Goal: Use online tool/utility: Utilize a website feature to perform a specific function

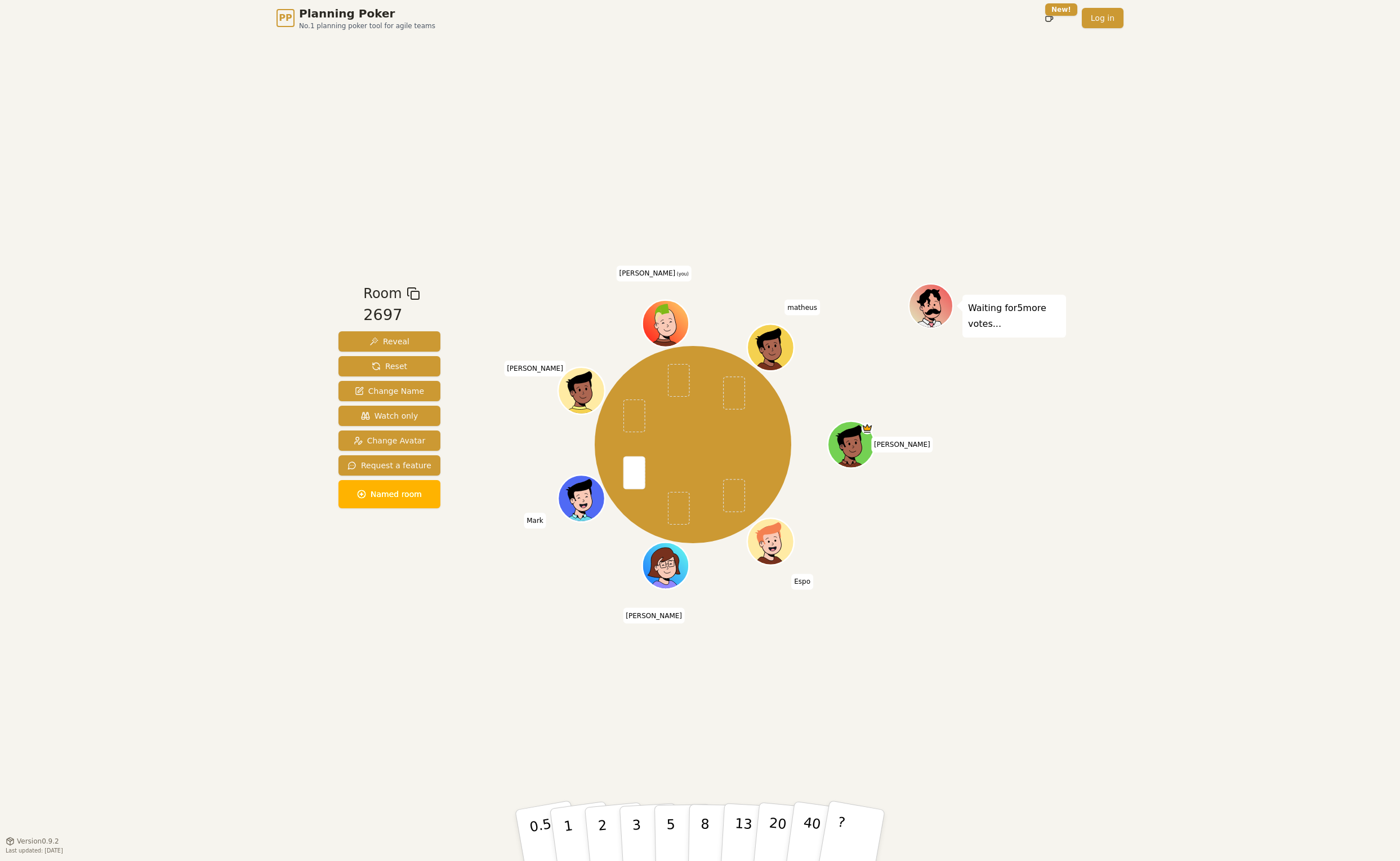
click at [378, 712] on div "Room 2697 Reveal Reset Change Name Watch only Change Avatar Request a feature N…" at bounding box center [700, 439] width 732 height 805
click at [642, 827] on button "3" at bounding box center [649, 835] width 61 height 88
click at [268, 104] on div "PP Planning Poker No.1 planning poker tool for agile teams Toggle theme New! Lo…" at bounding box center [700, 430] width 1400 height 861
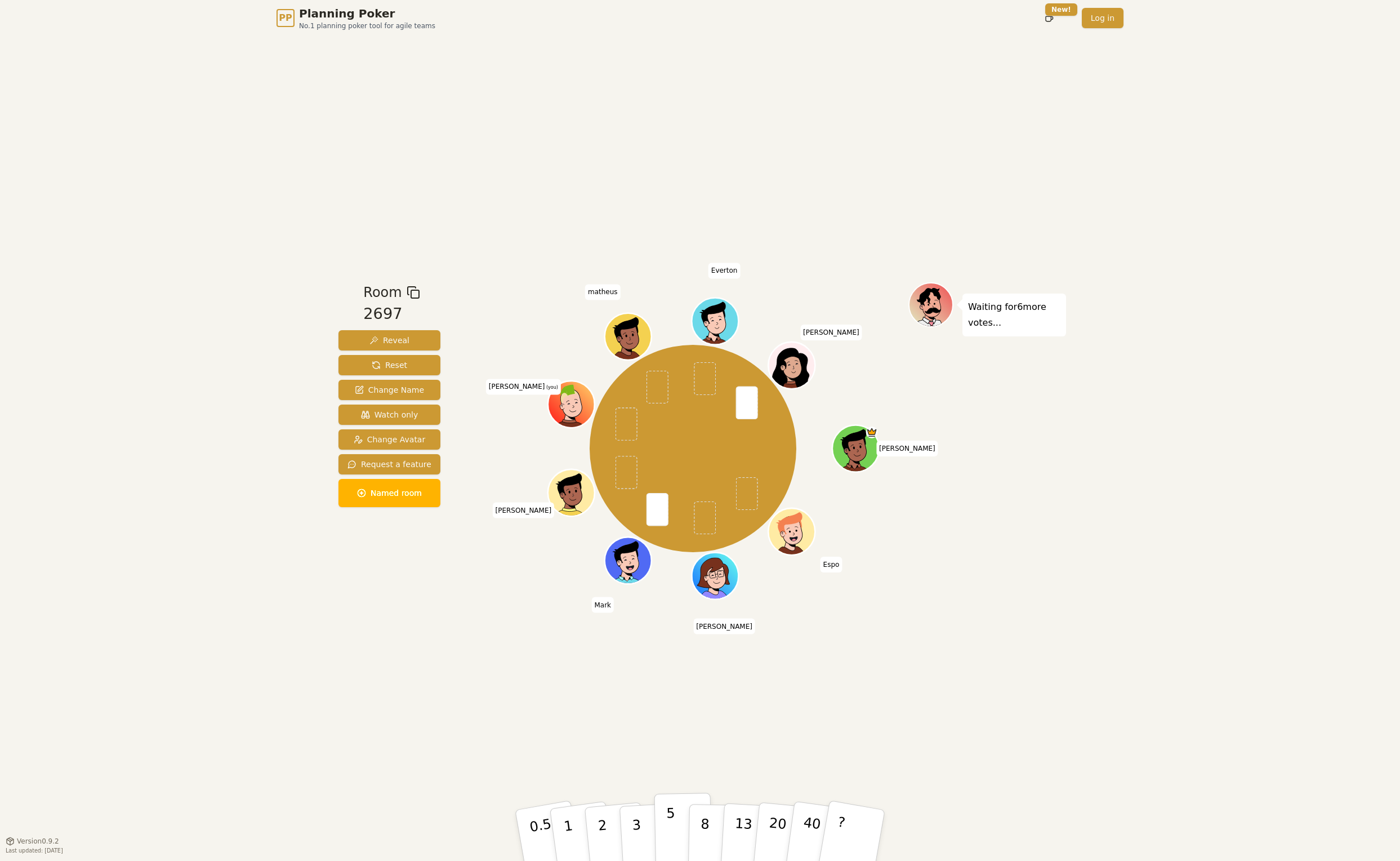
click at [667, 828] on p "5" at bounding box center [671, 835] width 9 height 61
click at [331, 695] on div "PP Planning Poker No.1 planning poker tool for agile teams Toggle theme New! Lo…" at bounding box center [700, 430] width 1400 height 861
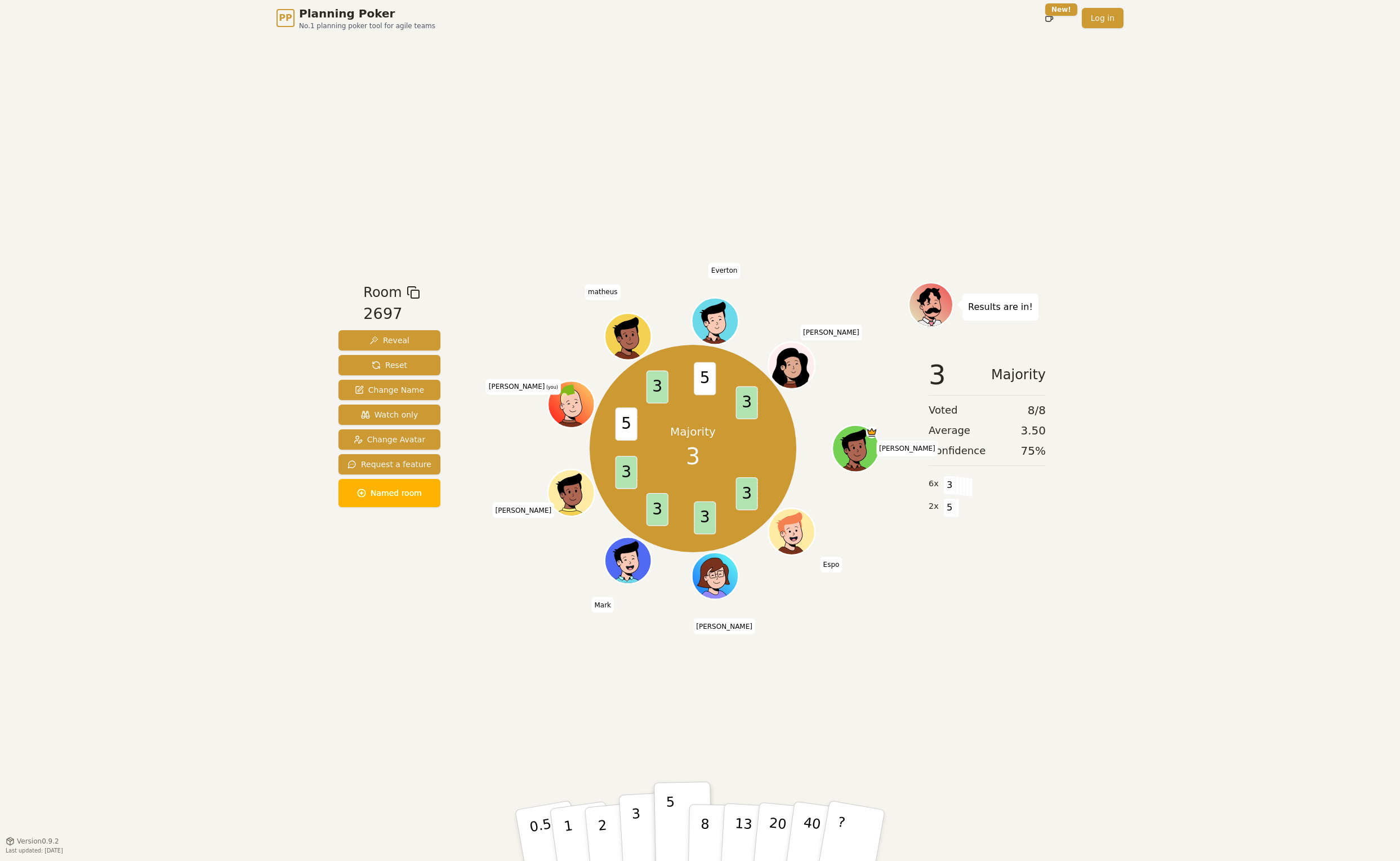
click at [636, 820] on p "3" at bounding box center [637, 836] width 13 height 61
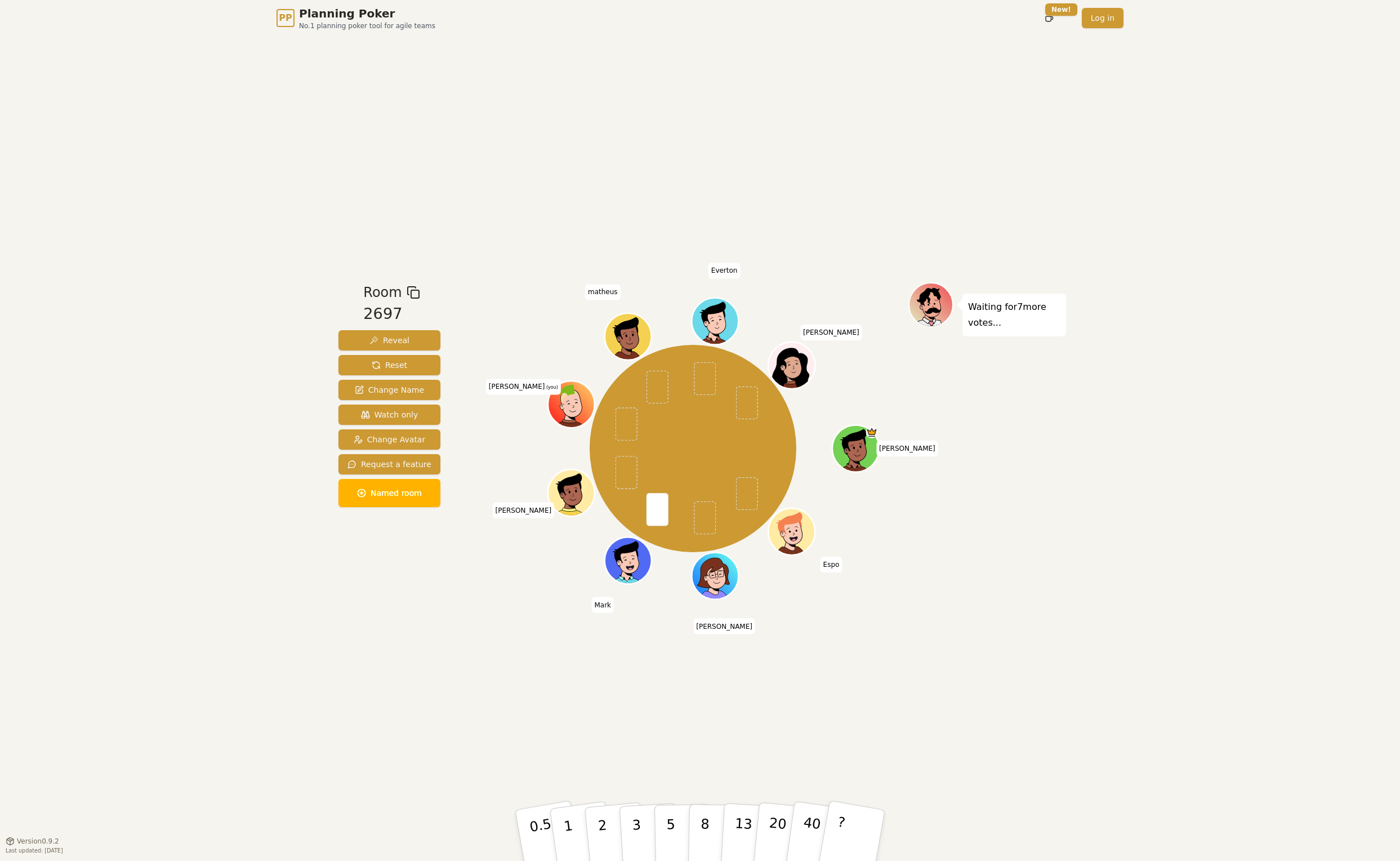
click at [259, 707] on div "PP Planning Poker No.1 planning poker tool for agile teams Toggle theme New! Lo…" at bounding box center [700, 430] width 1400 height 861
click at [381, 787] on div "Room 2697 Reveal Reset Change Name Watch only Change Avatar Request a feature N…" at bounding box center [700, 439] width 732 height 805
click at [261, 722] on div "PP Planning Poker No.1 planning poker tool for agile teams Toggle theme New! Lo…" at bounding box center [700, 430] width 1400 height 861
click at [634, 827] on p "3" at bounding box center [637, 836] width 13 height 61
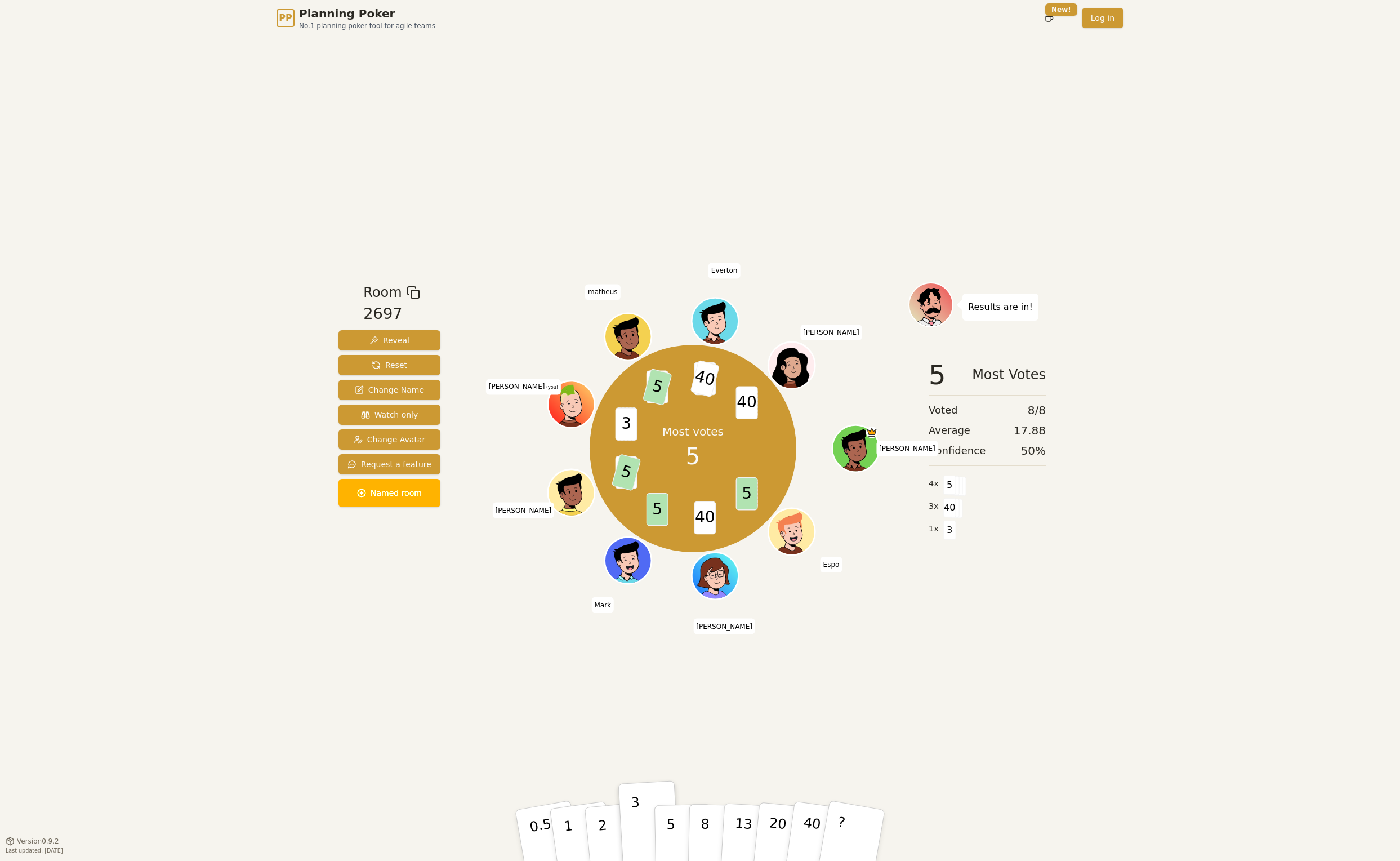
click at [360, 658] on div "Room 2697 Reveal Reset Change Name Watch only Change Avatar Request a feature N…" at bounding box center [700, 439] width 732 height 805
click at [666, 820] on button "5" at bounding box center [683, 835] width 58 height 86
